Goal: Task Accomplishment & Management: Manage account settings

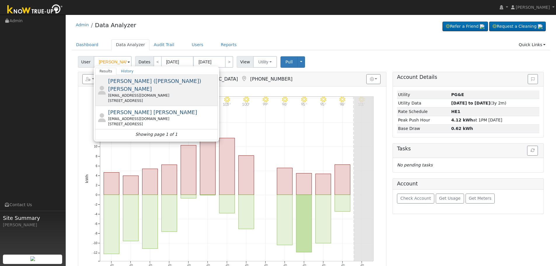
click at [157, 93] on div "[EMAIL_ADDRESS][DOMAIN_NAME]" at bounding box center [162, 95] width 108 height 5
type input "[PERSON_NAME] ([PERSON_NAME]) [PERSON_NAME]"
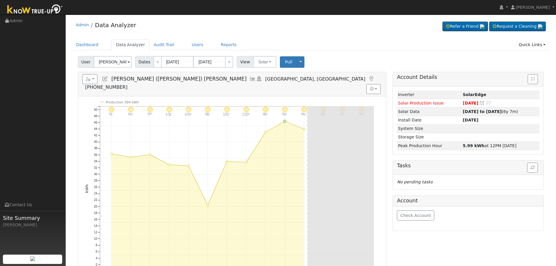
click at [249, 78] on icon at bounding box center [252, 78] width 6 height 5
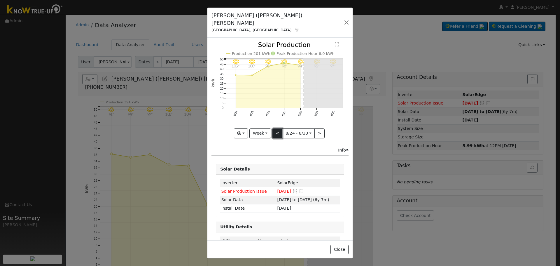
click at [277, 128] on button "<" at bounding box center [277, 133] width 10 height 10
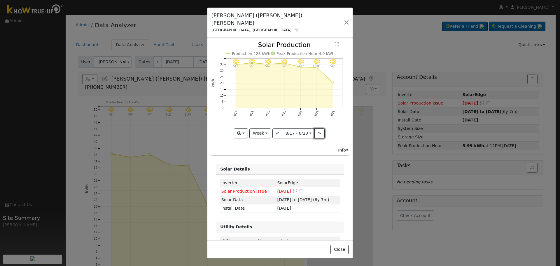
click at [315, 128] on button ">" at bounding box center [319, 133] width 10 height 10
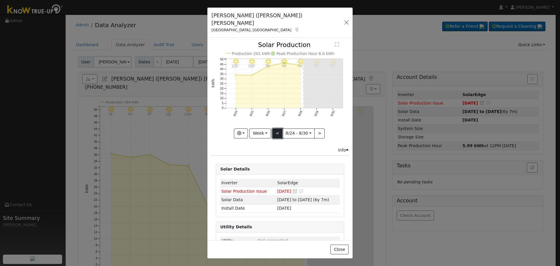
click at [274, 128] on button "<" at bounding box center [277, 133] width 10 height 10
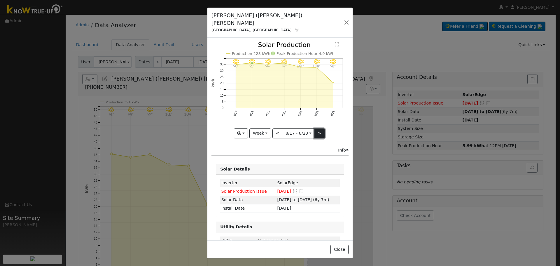
click at [316, 128] on button ">" at bounding box center [319, 133] width 10 height 10
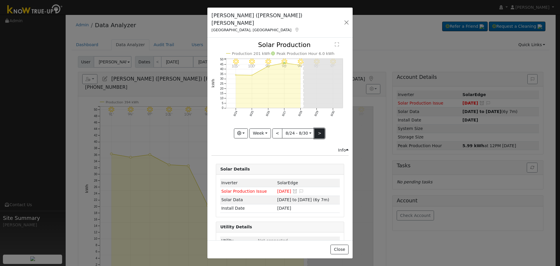
click at [315, 128] on button ">" at bounding box center [319, 133] width 10 height 10
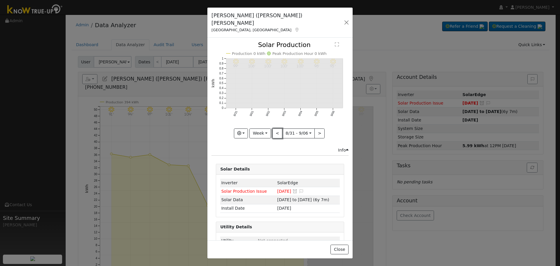
click at [279, 128] on button "<" at bounding box center [277, 133] width 10 height 10
type input "[DATE]"
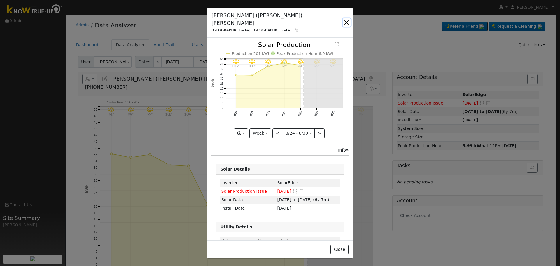
click at [345, 20] on button "button" at bounding box center [347, 22] width 8 height 8
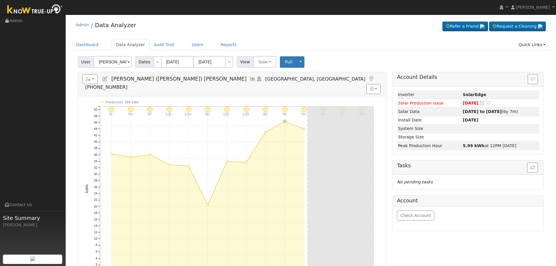
click at [249, 80] on icon at bounding box center [252, 78] width 6 height 5
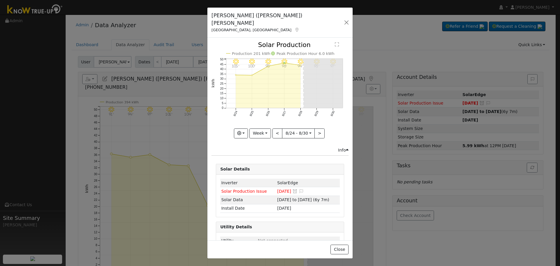
click at [294, 28] on icon at bounding box center [296, 30] width 5 height 4
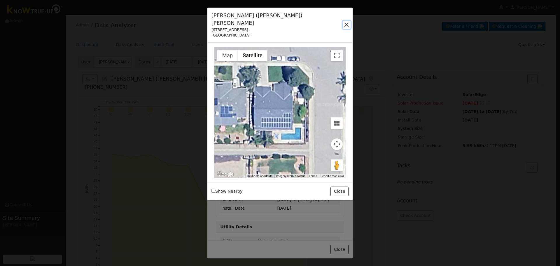
click at [344, 21] on button "button" at bounding box center [347, 25] width 8 height 8
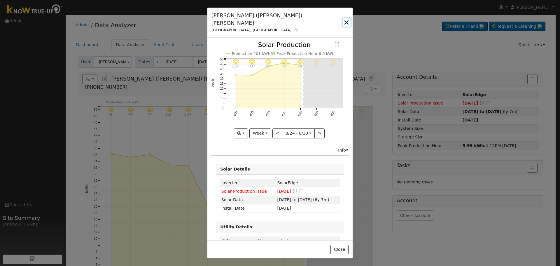
click at [347, 19] on button "button" at bounding box center [347, 22] width 8 height 8
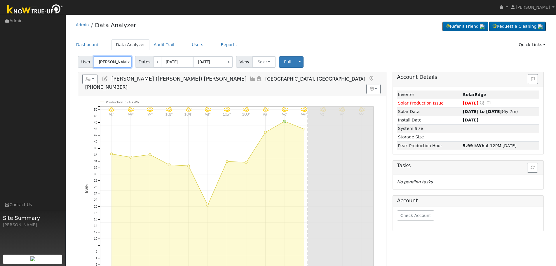
click at [105, 64] on input "[PERSON_NAME] ([PERSON_NAME]) [PERSON_NAME]" at bounding box center [113, 62] width 38 height 12
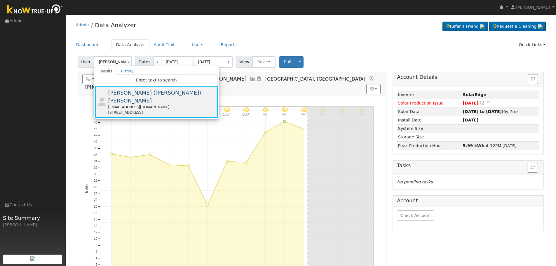
click at [132, 104] on div "[EMAIL_ADDRESS][DOMAIN_NAME]" at bounding box center [162, 106] width 108 height 5
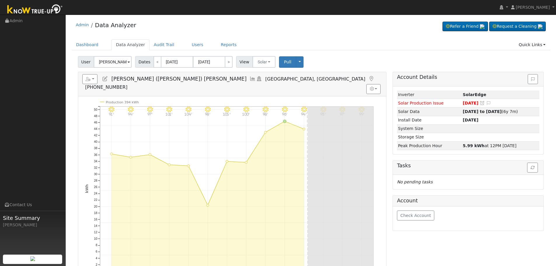
click at [106, 79] on icon at bounding box center [105, 78] width 6 height 5
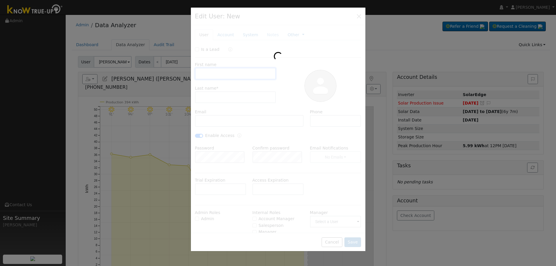
type input "[PERSON_NAME] ([PERSON_NAME])"
type input "[PERSON_NAME]"
type input "[EMAIL_ADDRESS][DOMAIN_NAME]"
type input "[PHONE_NUMBER]"
checkbox input "true"
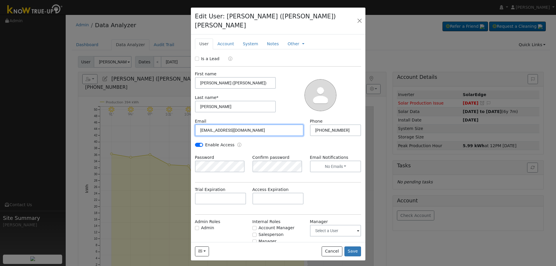
click at [261, 124] on input "[EMAIL_ADDRESS][DOMAIN_NAME]" at bounding box center [249, 130] width 109 height 12
click at [358, 17] on button "button" at bounding box center [358, 21] width 7 height 8
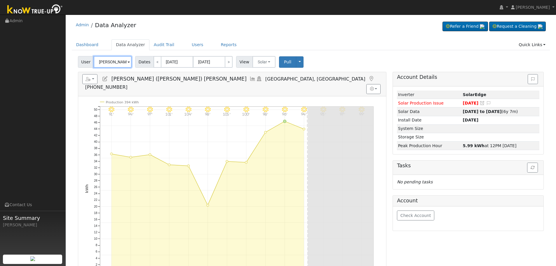
drag, startPoint x: 122, startPoint y: 64, endPoint x: 115, endPoint y: 63, distance: 7.0
click at [122, 64] on input "[PERSON_NAME] ([PERSON_NAME]) [PERSON_NAME]" at bounding box center [113, 62] width 38 height 12
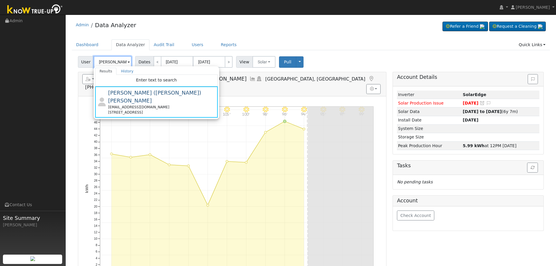
click at [125, 61] on input "[PERSON_NAME] ([PERSON_NAME]) [PERSON_NAME]" at bounding box center [113, 62] width 38 height 12
click at [124, 62] on input "[PERSON_NAME] ([PERSON_NAME]) [PERSON_NAME]" at bounding box center [113, 62] width 38 height 12
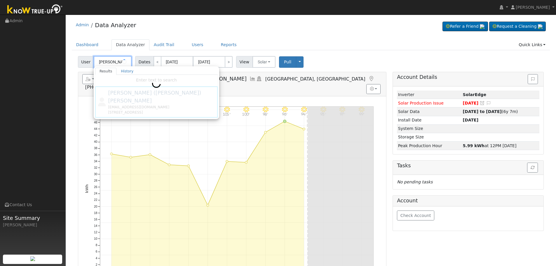
click at [110, 61] on input "[PERSON_NAME] ([PERSON_NAME]" at bounding box center [113, 62] width 38 height 12
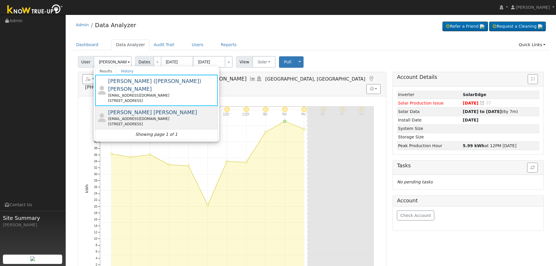
click at [155, 116] on div "[EMAIL_ADDRESS][DOMAIN_NAME]" at bounding box center [162, 118] width 108 height 5
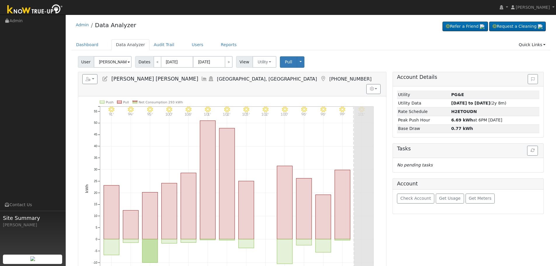
click at [201, 79] on icon at bounding box center [204, 78] width 6 height 5
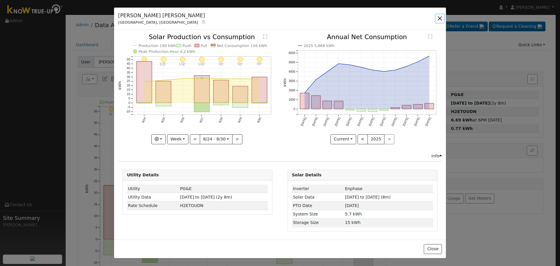
click at [442, 16] on button "button" at bounding box center [440, 18] width 8 height 8
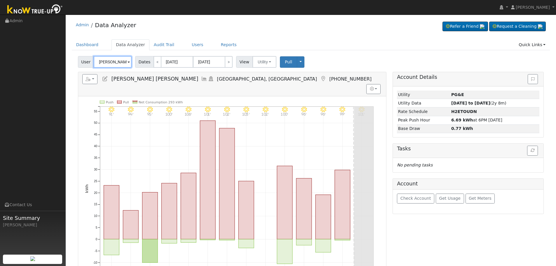
click at [117, 62] on input "[PERSON_NAME] [PERSON_NAME]" at bounding box center [113, 62] width 38 height 12
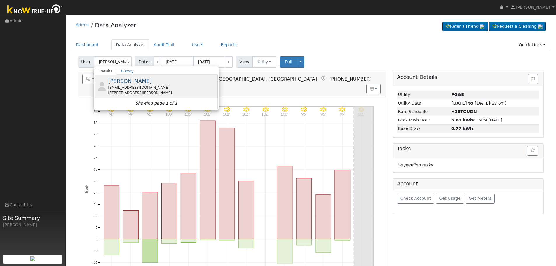
click at [128, 88] on div "[EMAIL_ADDRESS][DOMAIN_NAME]" at bounding box center [162, 87] width 108 height 5
type input "[PERSON_NAME]"
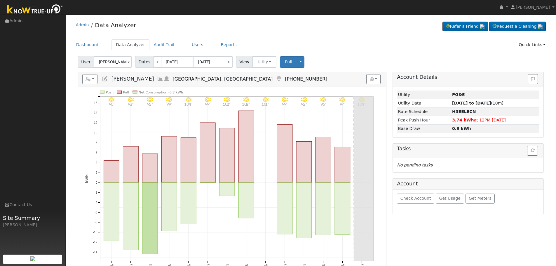
click at [157, 78] on icon at bounding box center [160, 78] width 6 height 5
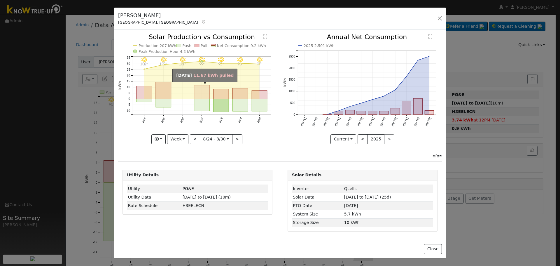
click at [199, 91] on rect "onclick=""" at bounding box center [201, 92] width 15 height 14
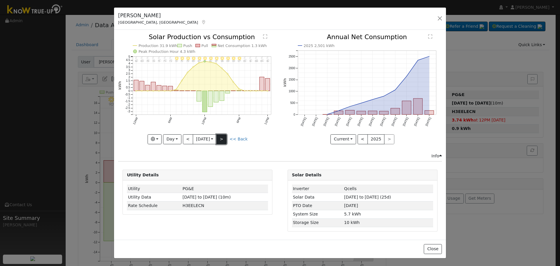
click at [222, 138] on button ">" at bounding box center [221, 139] width 10 height 10
click at [243, 137] on link "<< Back" at bounding box center [239, 138] width 18 height 5
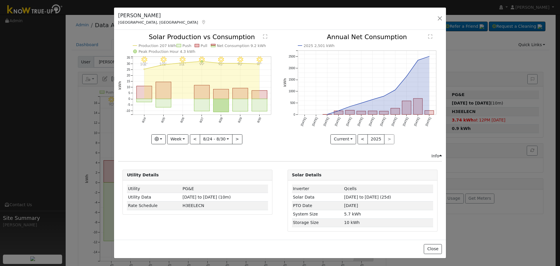
click at [201, 22] on icon at bounding box center [203, 22] width 5 height 4
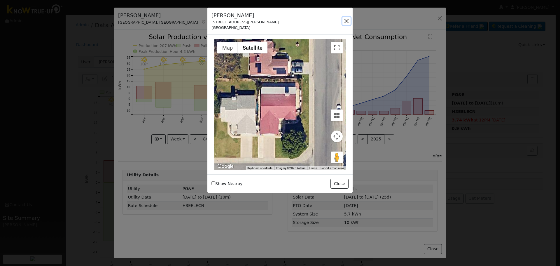
click at [344, 23] on button "button" at bounding box center [346, 21] width 8 height 8
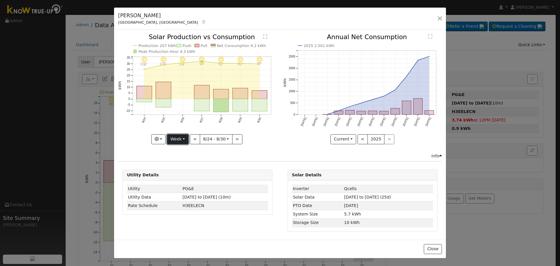
click at [181, 143] on button "Week" at bounding box center [177, 139] width 21 height 10
click at [192, 167] on link "Month" at bounding box center [187, 167] width 41 height 8
type input "[DATE]"
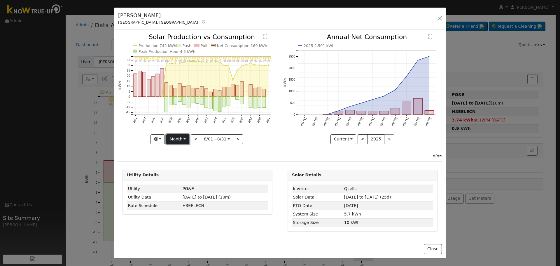
click at [185, 141] on button "Month" at bounding box center [177, 139] width 23 height 10
click at [185, 182] on link "Custom" at bounding box center [187, 184] width 41 height 8
click at [196, 142] on body "[PERSON_NAME] [PERSON_NAME] Profile My Company Help Center Terms Of Service See…" at bounding box center [280, 180] width 560 height 331
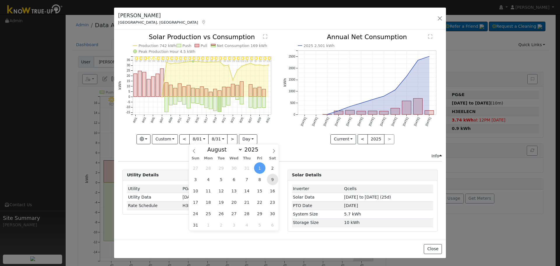
click at [276, 178] on span "9" at bounding box center [272, 179] width 11 height 11
type input "[DATE]"
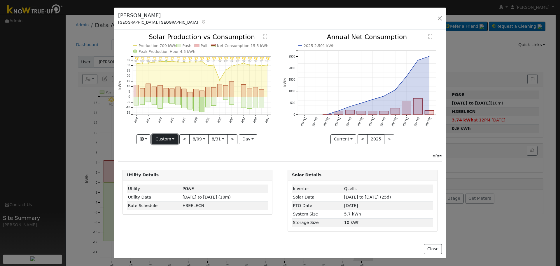
click at [170, 142] on button "Custom" at bounding box center [165, 139] width 26 height 10
click at [184, 182] on link "Custom" at bounding box center [172, 184] width 41 height 8
click at [201, 141] on input "[DATE]" at bounding box center [199, 138] width 19 height 9
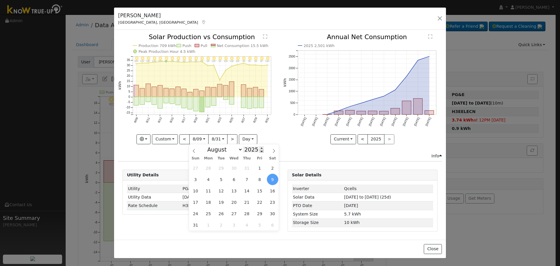
click at [260, 151] on span at bounding box center [262, 150] width 4 height 3
type input "2024"
click at [257, 178] on span "9" at bounding box center [259, 179] width 11 height 11
type input "[DATE]"
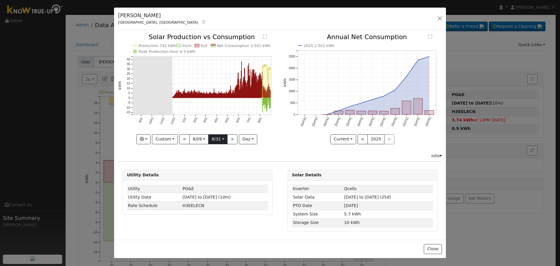
click at [220, 140] on input "[DATE]" at bounding box center [218, 138] width 19 height 9
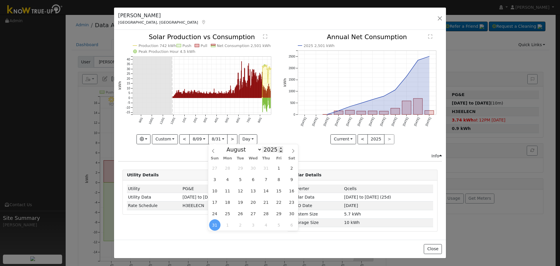
click at [279, 153] on span at bounding box center [281, 150] width 4 height 3
type input "2024"
click at [293, 212] on span "31" at bounding box center [291, 213] width 11 height 11
type input "[DATE]"
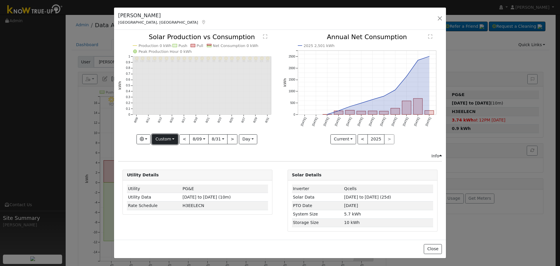
click at [166, 142] on button "Custom" at bounding box center [165, 139] width 26 height 10
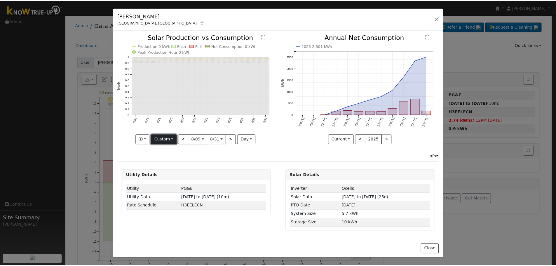
scroll to position [0, 0]
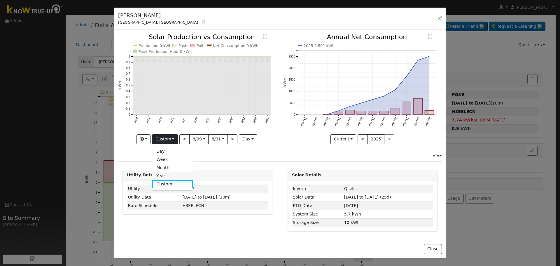
click at [167, 176] on link "Year" at bounding box center [172, 175] width 41 height 8
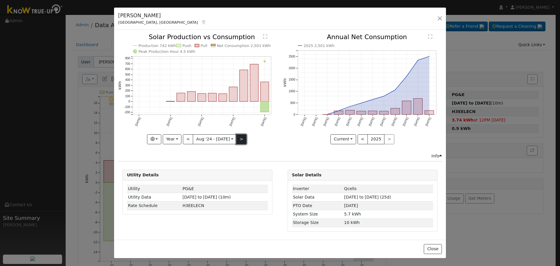
click at [238, 141] on button ">" at bounding box center [241, 139] width 10 height 10
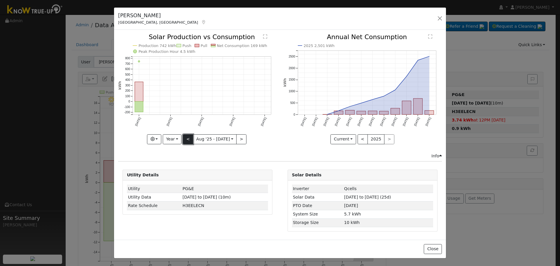
click at [187, 136] on button "<" at bounding box center [188, 139] width 10 height 10
type input "[DATE]"
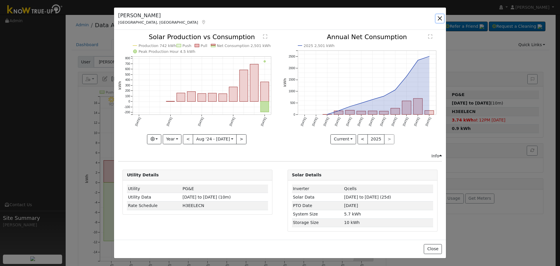
click at [442, 18] on button "button" at bounding box center [440, 18] width 8 height 8
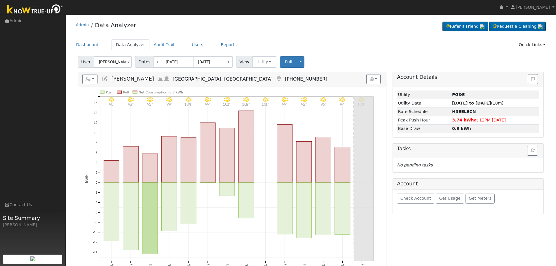
click at [157, 78] on icon at bounding box center [160, 78] width 6 height 5
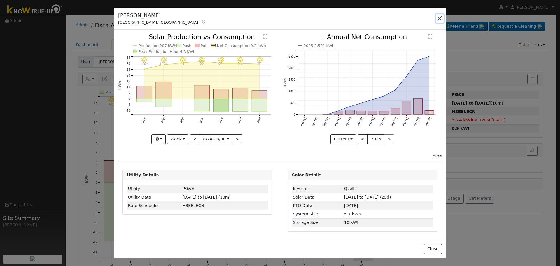
click at [440, 19] on button "button" at bounding box center [440, 18] width 8 height 8
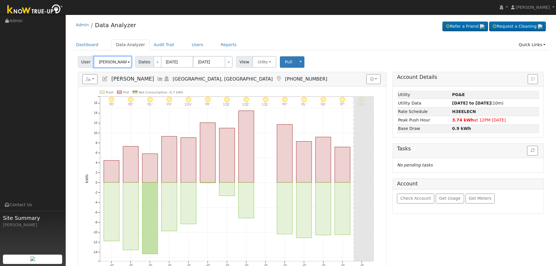
click at [106, 66] on input "[PERSON_NAME]" at bounding box center [113, 62] width 38 height 12
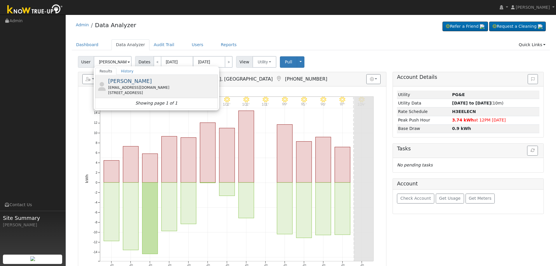
click at [126, 80] on span "[PERSON_NAME]" at bounding box center [130, 81] width 44 height 6
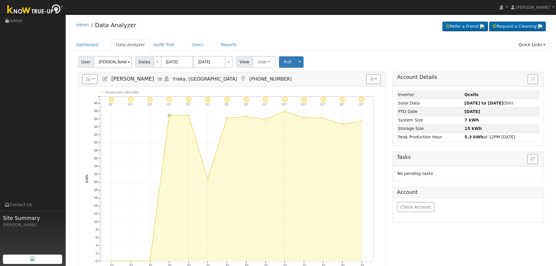
click at [157, 78] on icon at bounding box center [160, 78] width 6 height 5
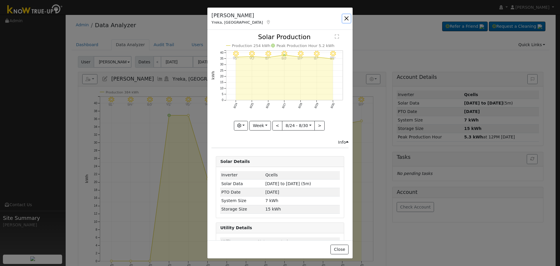
click at [346, 18] on button "button" at bounding box center [346, 18] width 8 height 8
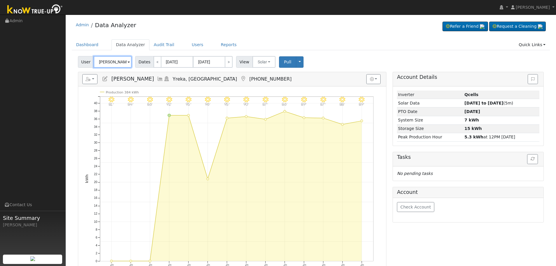
click at [116, 64] on input "[PERSON_NAME]" at bounding box center [113, 62] width 38 height 12
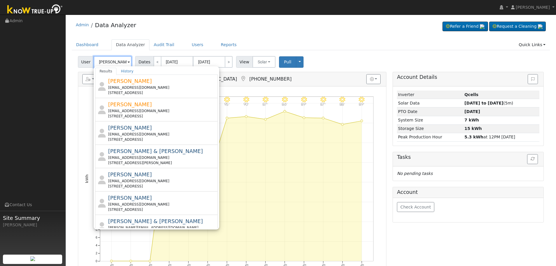
scroll to position [0, 0]
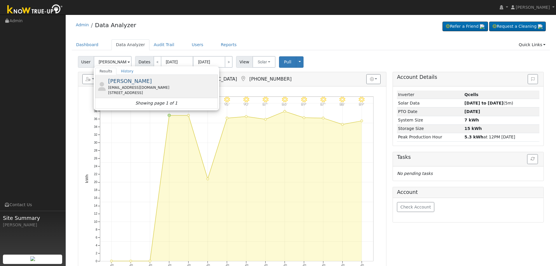
click at [140, 87] on div "[EMAIL_ADDRESS][DOMAIN_NAME]" at bounding box center [162, 87] width 108 height 5
type input "[PERSON_NAME]"
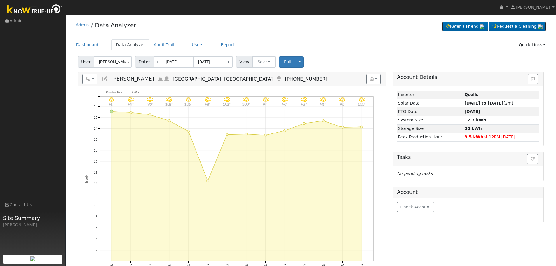
click at [163, 81] on icon at bounding box center [160, 78] width 6 height 5
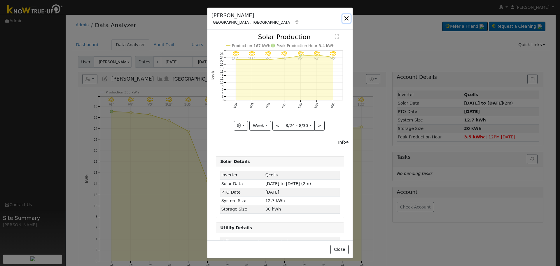
click at [346, 17] on button "button" at bounding box center [346, 18] width 8 height 8
